Goal: Task Accomplishment & Management: Use online tool/utility

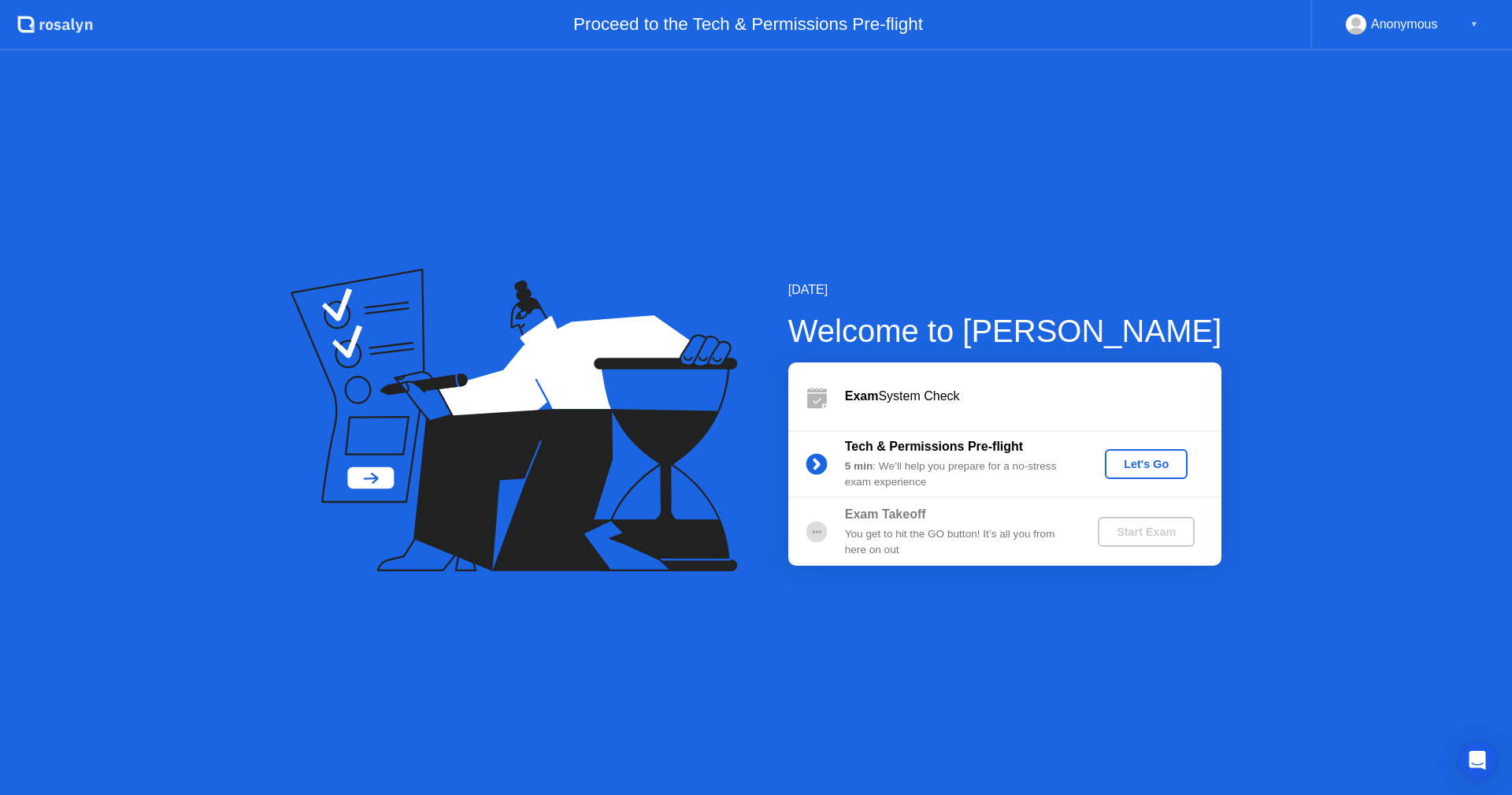
click at [1149, 469] on div "Let's Go" at bounding box center [1146, 464] width 70 height 13
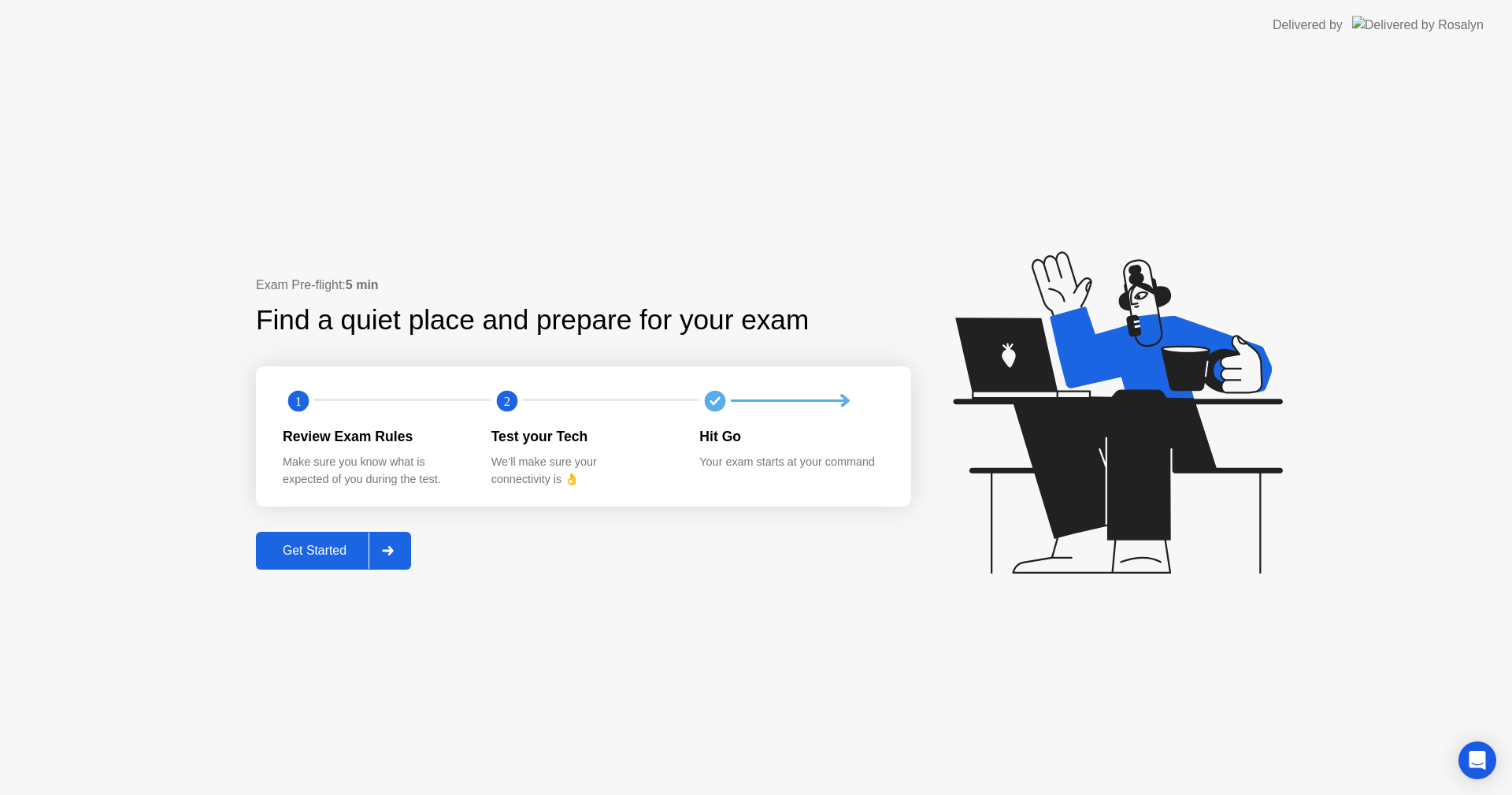
click at [309, 557] on div "Get Started" at bounding box center [315, 550] width 108 height 14
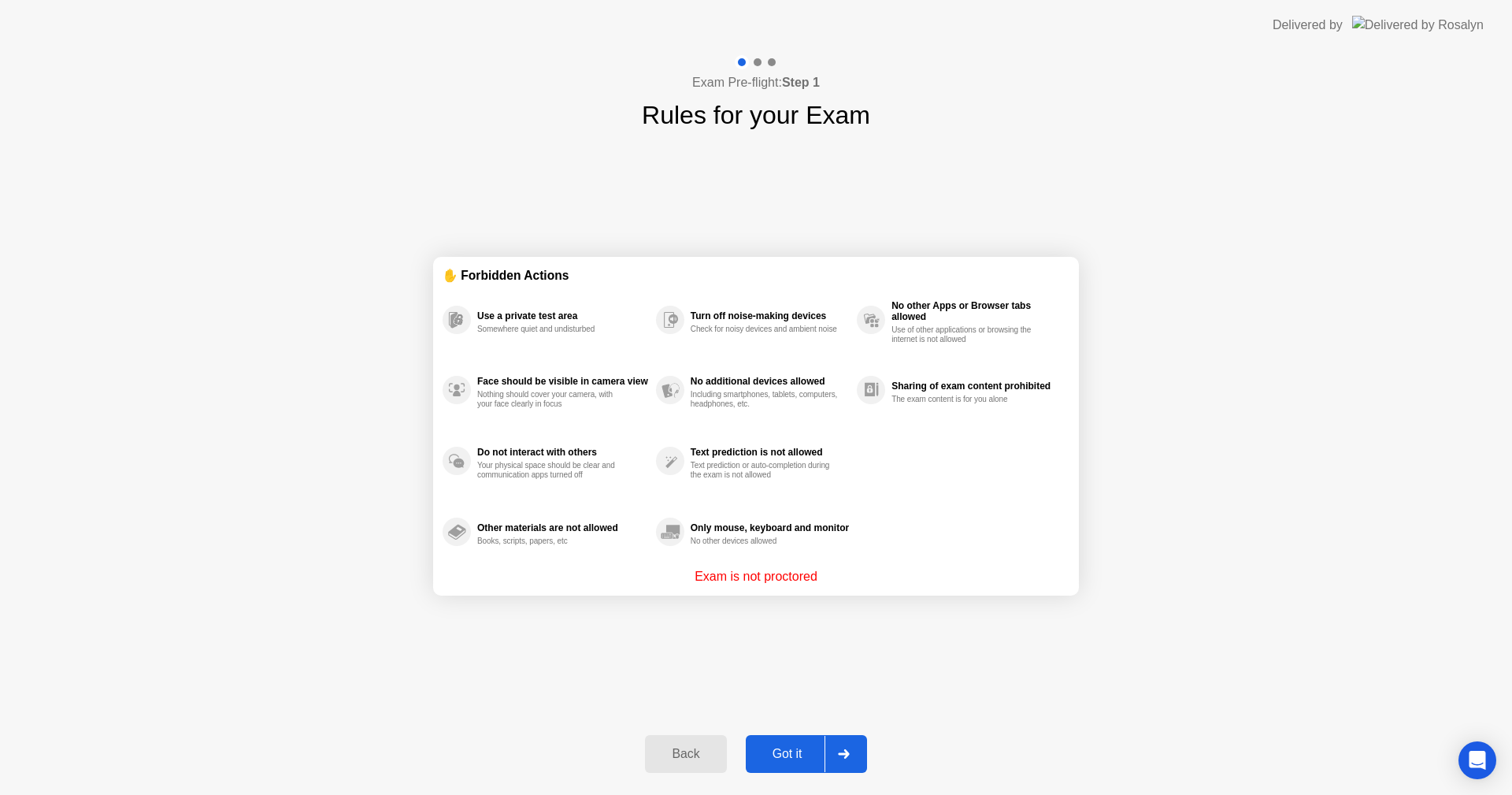
click at [785, 754] on div "Got it" at bounding box center [787, 753] width 74 height 14
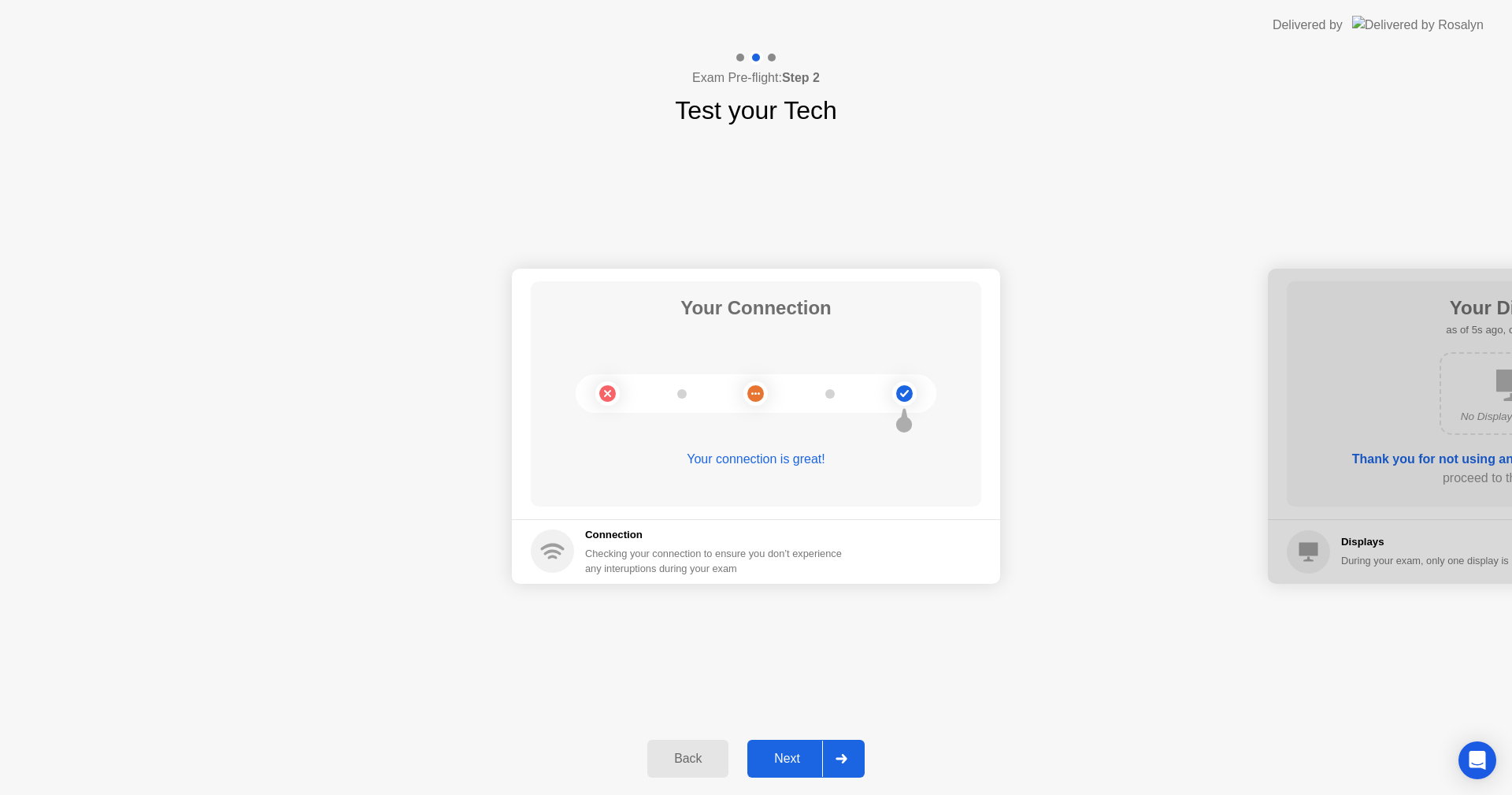
click at [804, 761] on div "Next" at bounding box center [787, 758] width 70 height 14
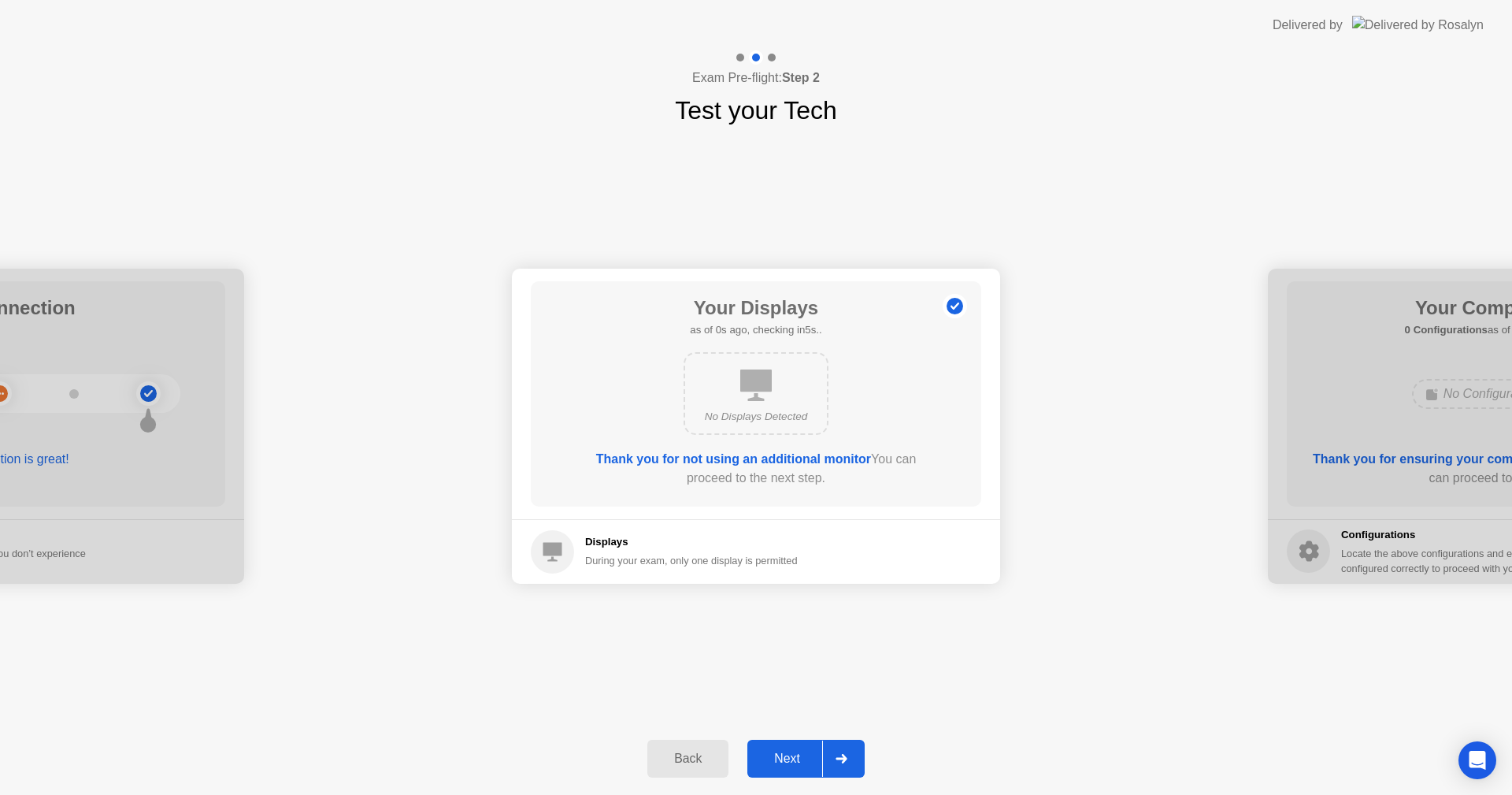
click at [813, 747] on button "Next" at bounding box center [806, 758] width 117 height 38
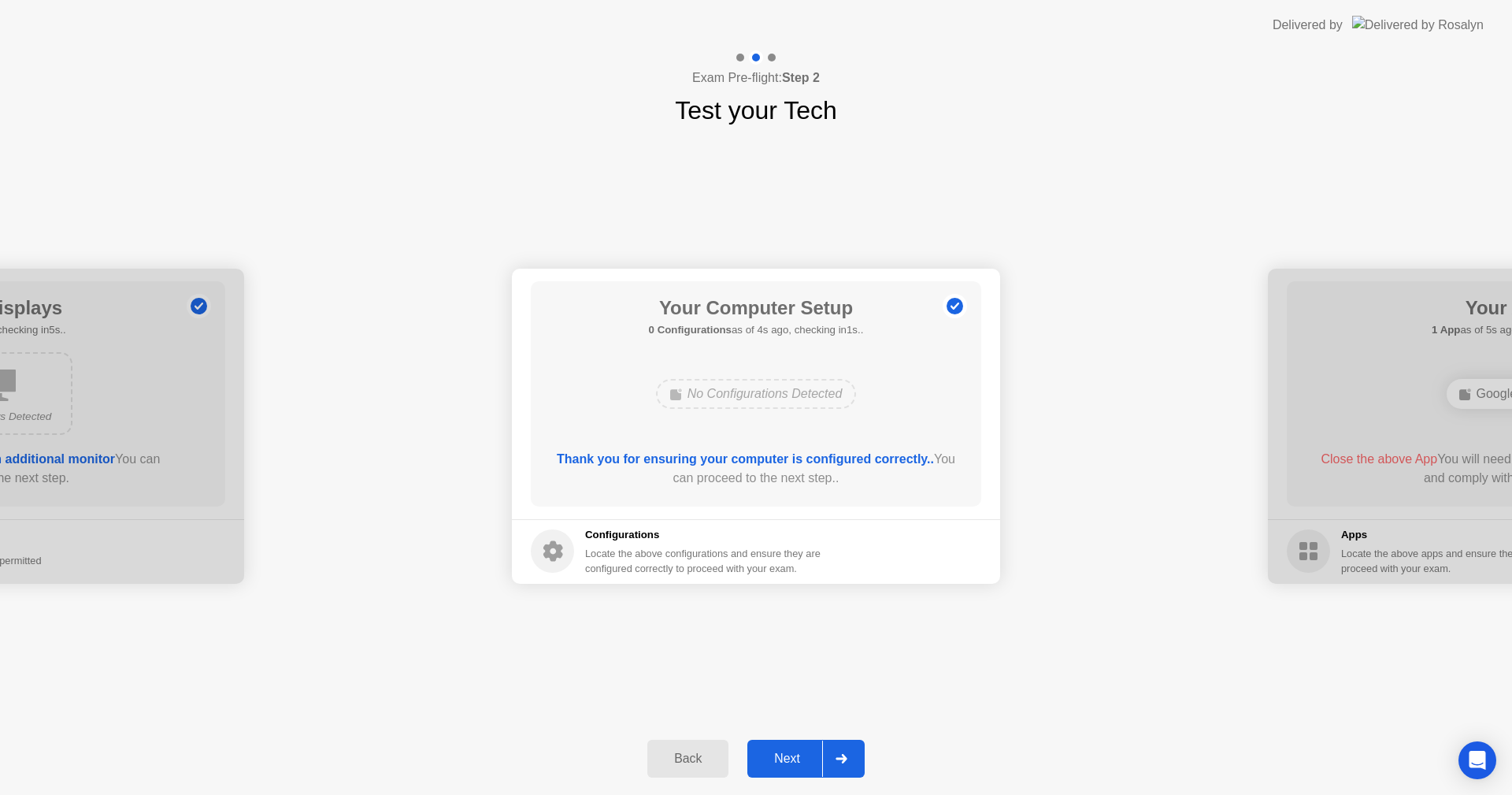
click at [816, 748] on button "Next" at bounding box center [806, 758] width 117 height 38
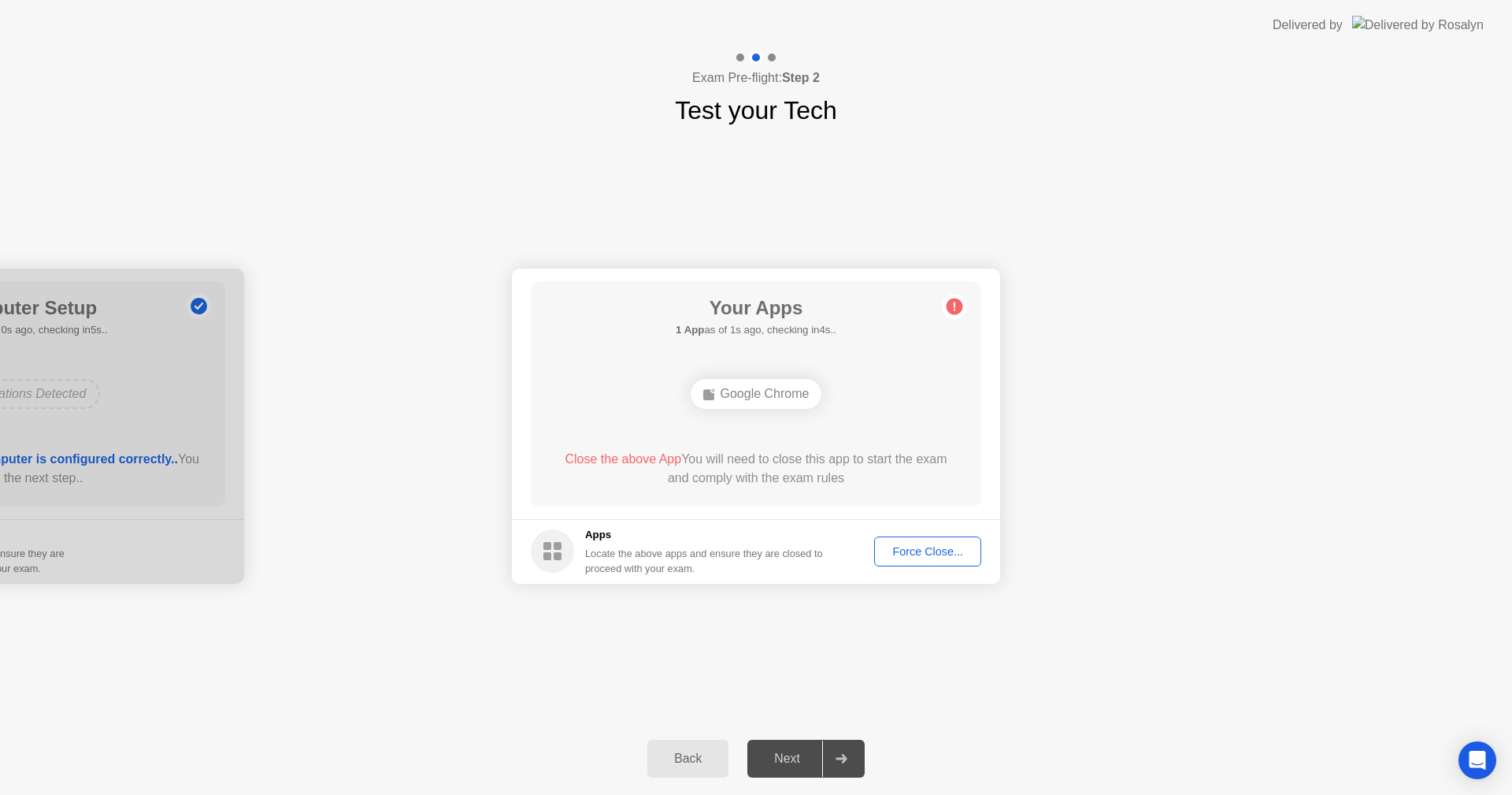
click at [917, 551] on div "Force Close..." at bounding box center [928, 552] width 96 height 13
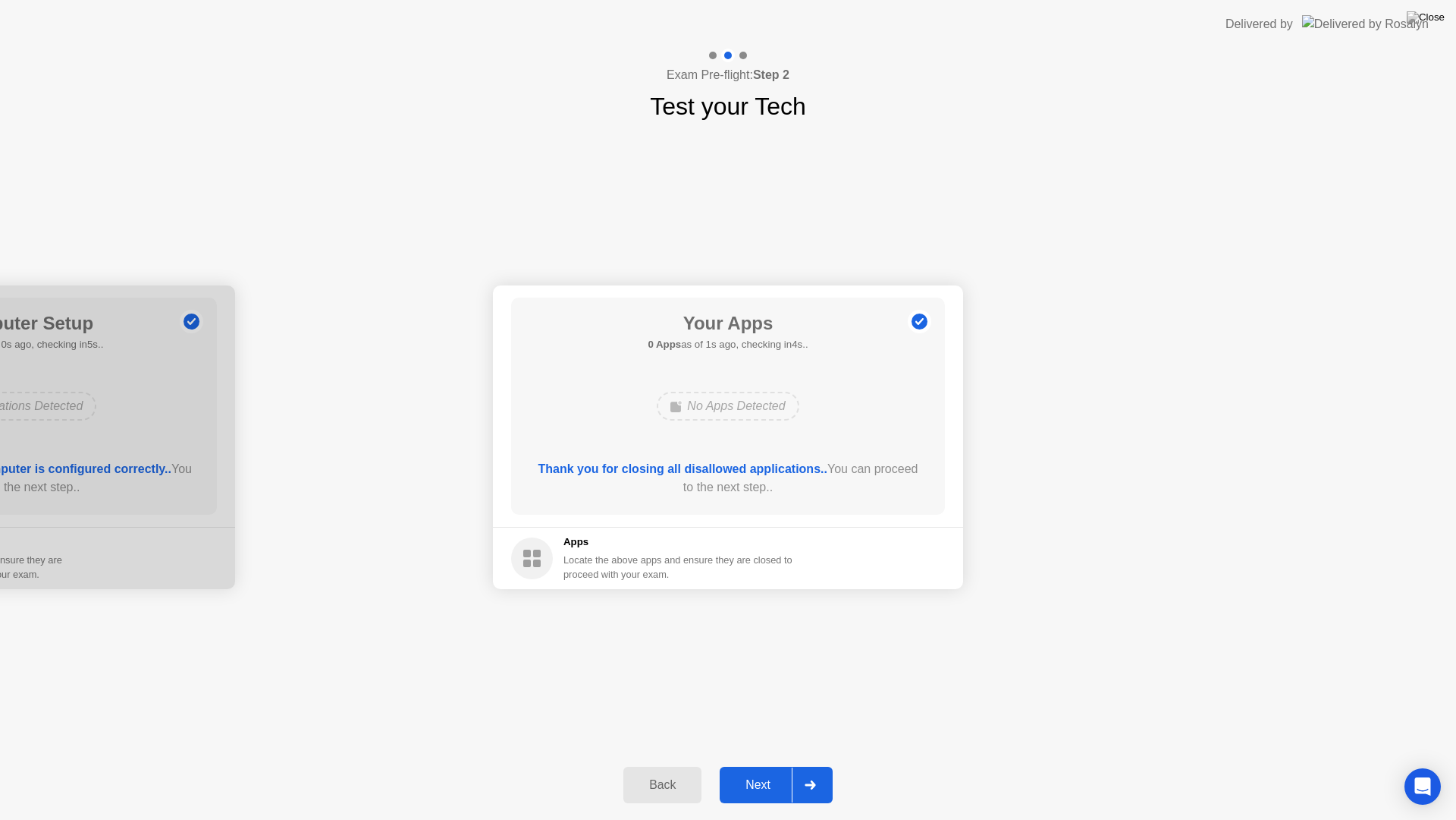
click at [771, 765] on div "Next" at bounding box center [758, 784] width 67 height 13
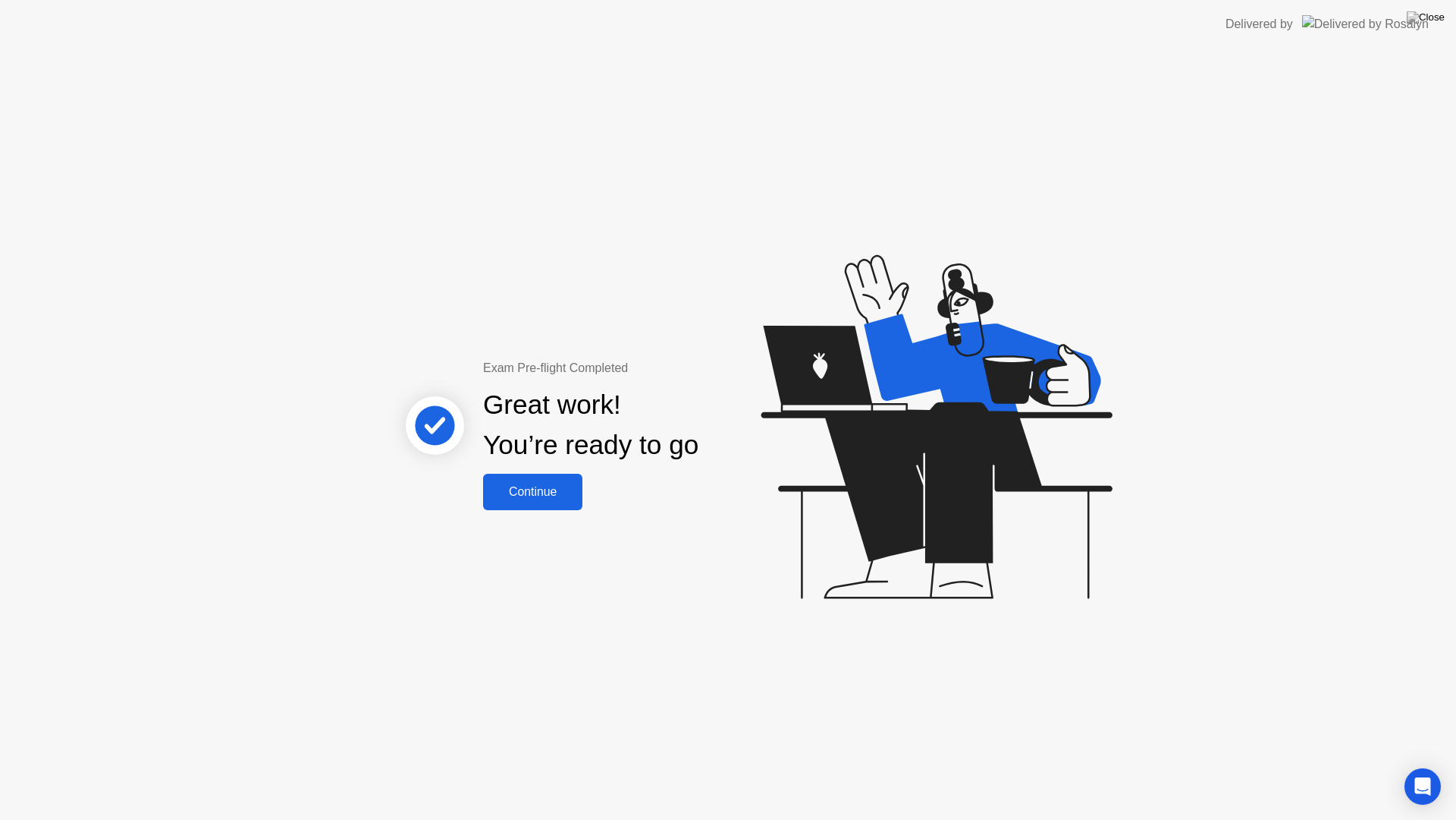
click at [555, 487] on div "Continue" at bounding box center [532, 491] width 91 height 13
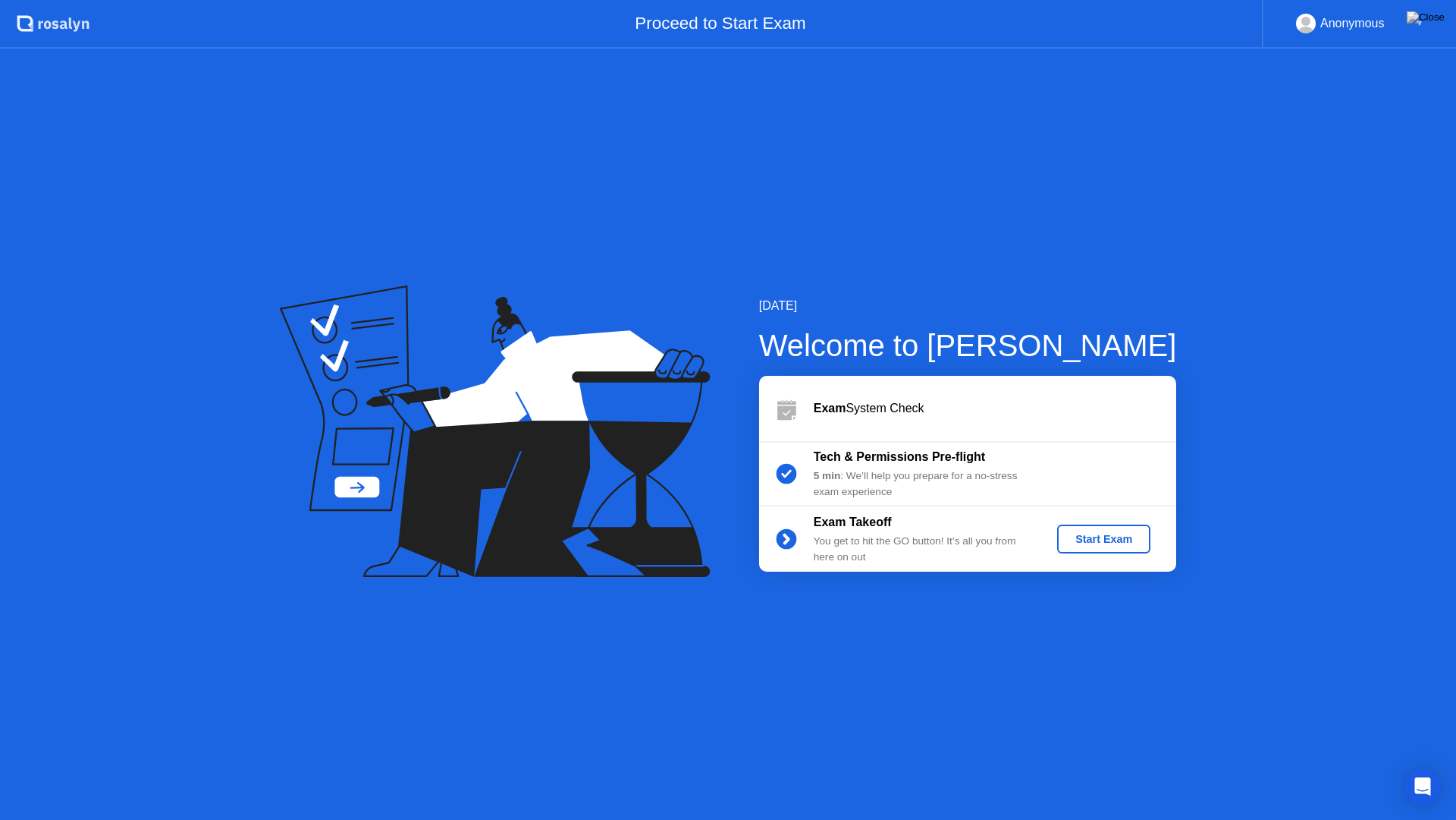
click at [1126, 539] on div "Start Exam" at bounding box center [1104, 539] width 81 height 13
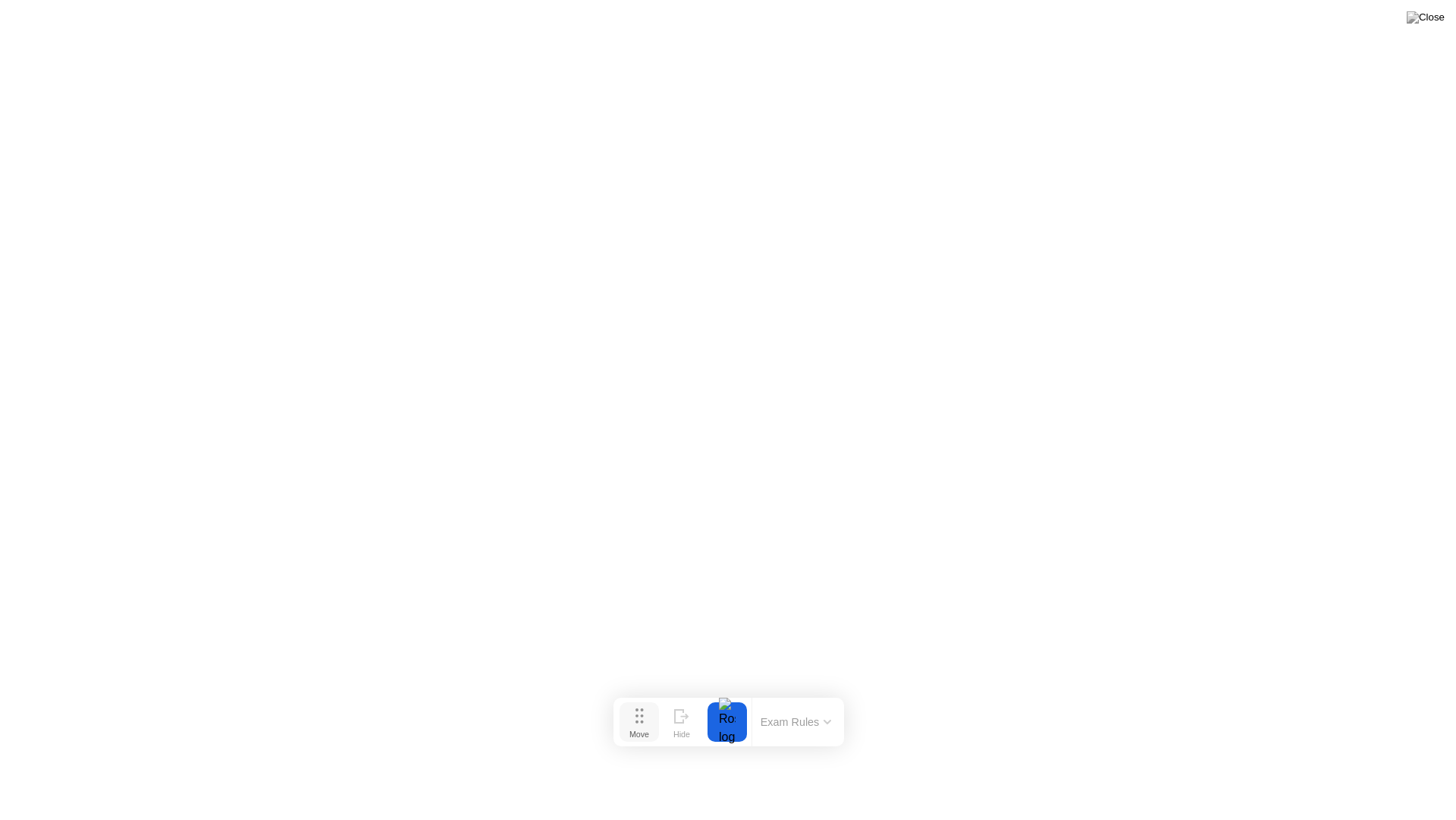
drag, startPoint x: 644, startPoint y: 790, endPoint x: 645, endPoint y: 717, distance: 73.0
click at [645, 717] on button "Move" at bounding box center [639, 722] width 39 height 40
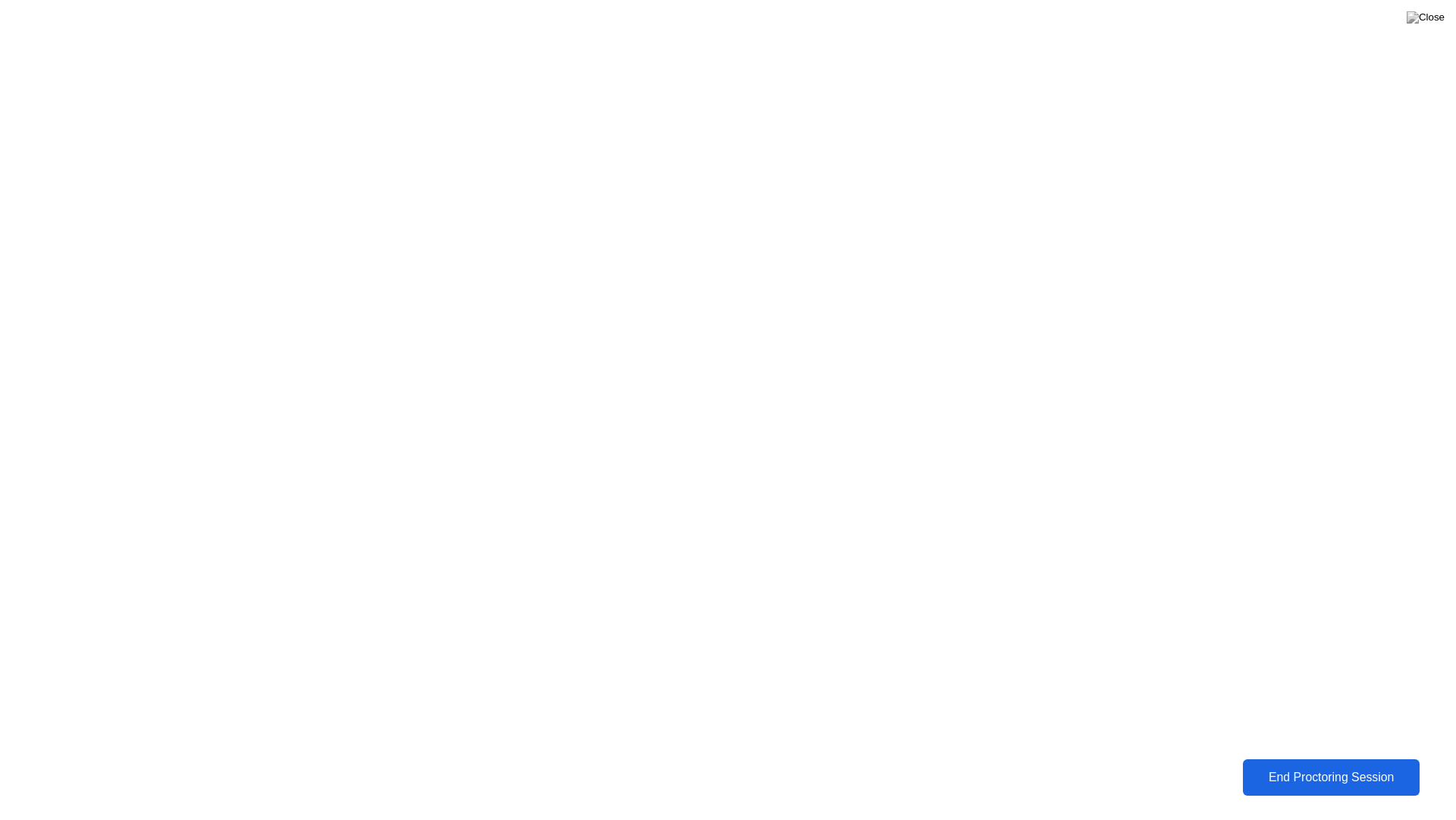
click at [1346, 765] on div "End Proctoring Session" at bounding box center [1331, 777] width 168 height 13
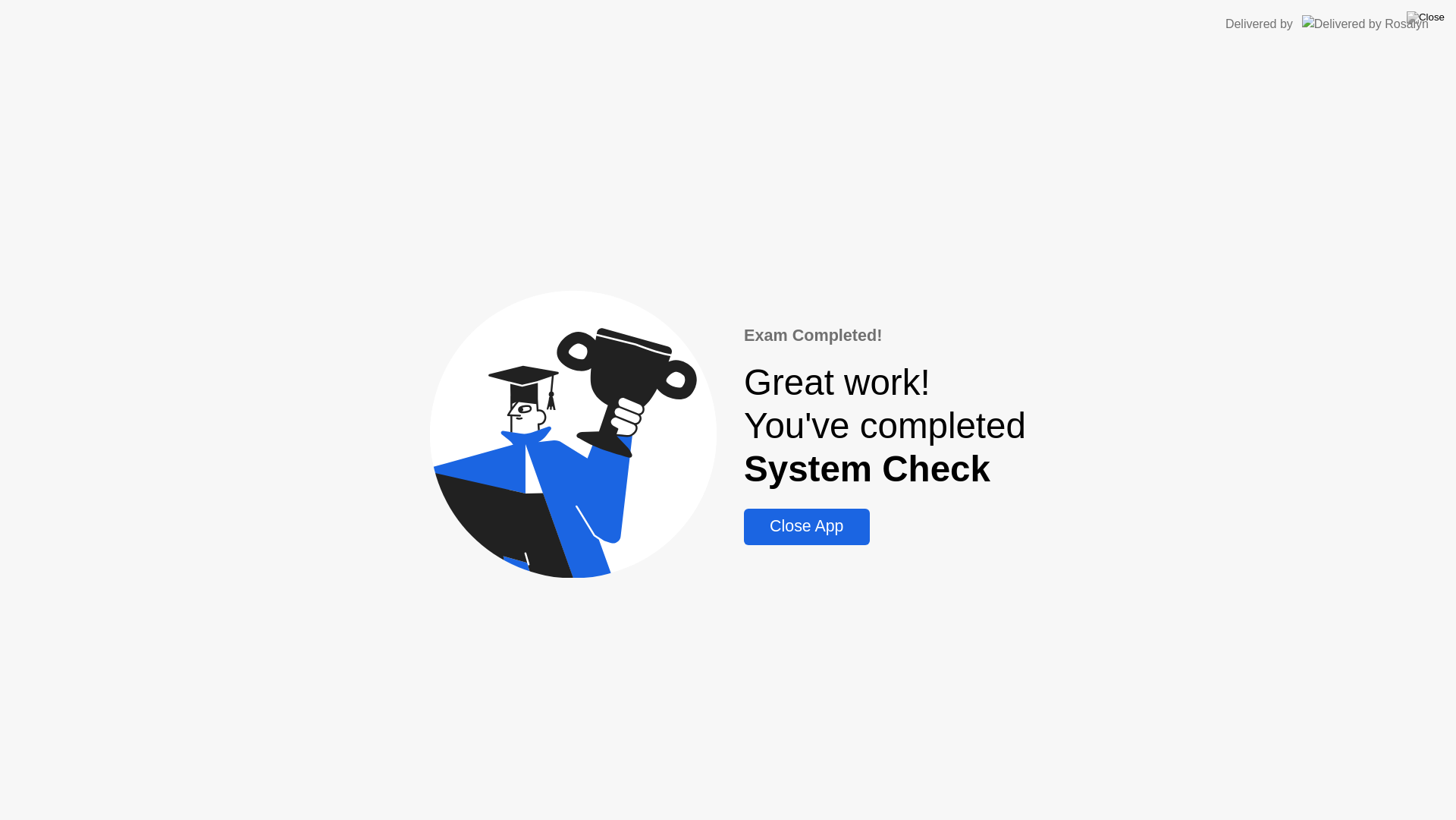
click at [834, 533] on div "Close App" at bounding box center [806, 525] width 116 height 19
